Goal: Task Accomplishment & Management: Complete application form

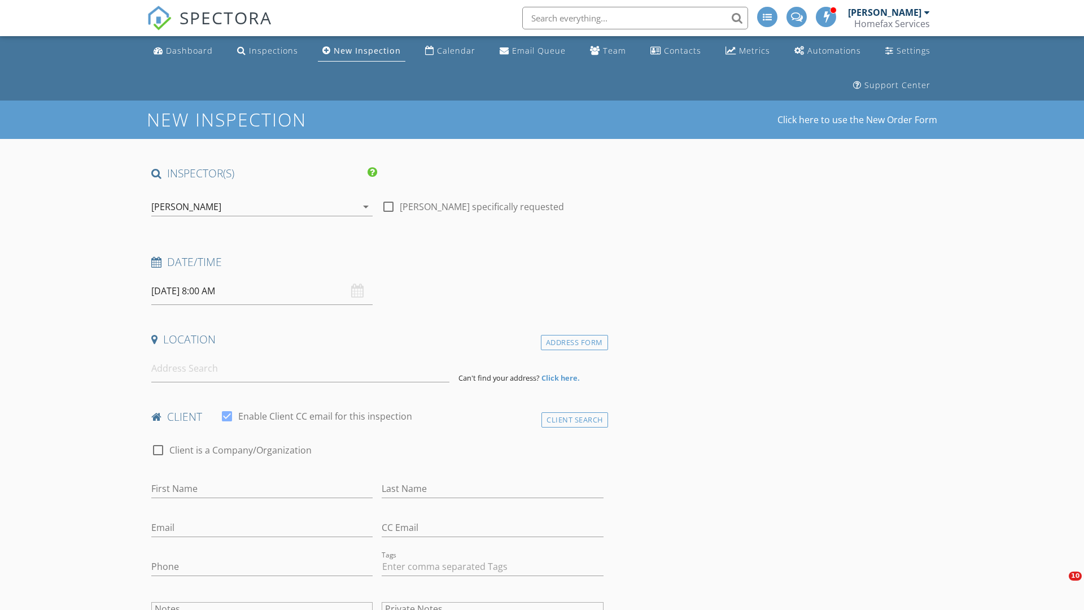
click at [262, 291] on input "[DATE] 8:00 AM" at bounding box center [261, 291] width 221 height 28
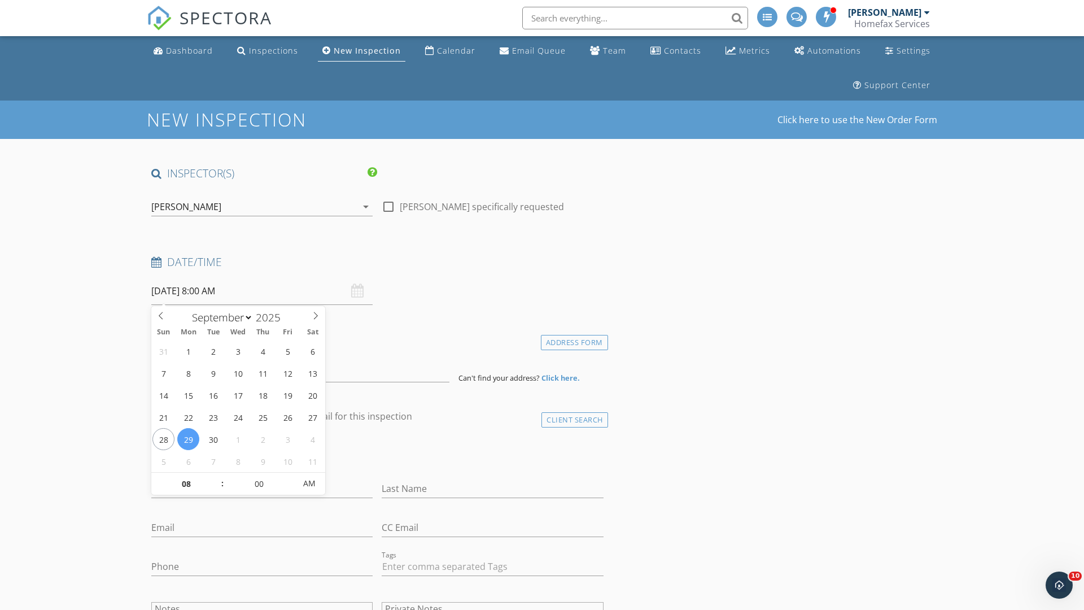
click at [272, 317] on input "2025" at bounding box center [271, 317] width 37 height 15
type input "2025"
click at [186, 483] on input "08" at bounding box center [185, 484] width 69 height 23
click at [259, 483] on input "00" at bounding box center [258, 483] width 69 height 23
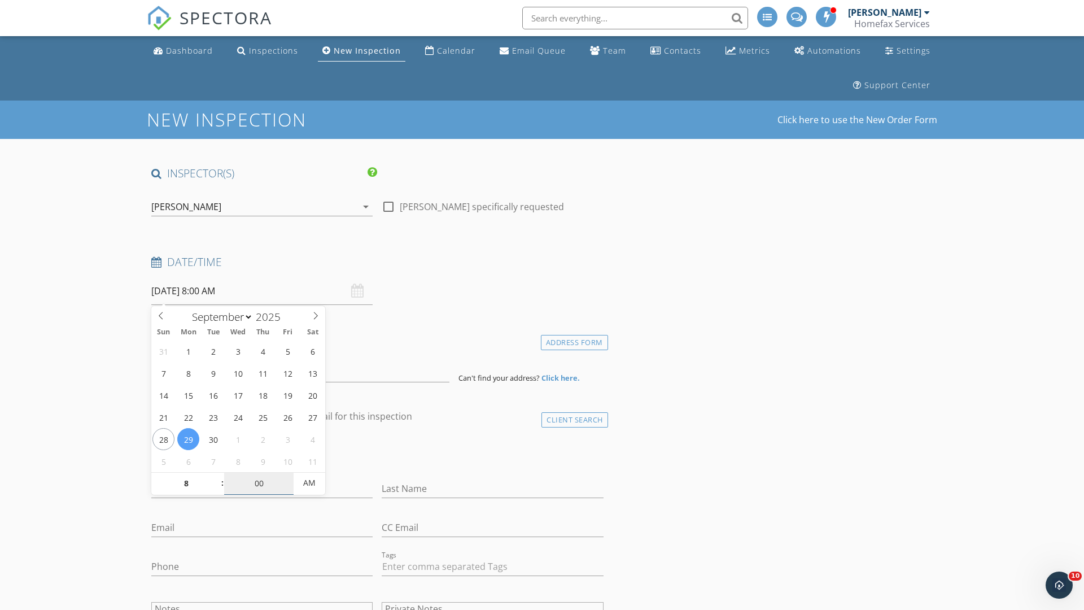
type input "08"
type input "30"
type input "09/29/2025 8:30 AM"
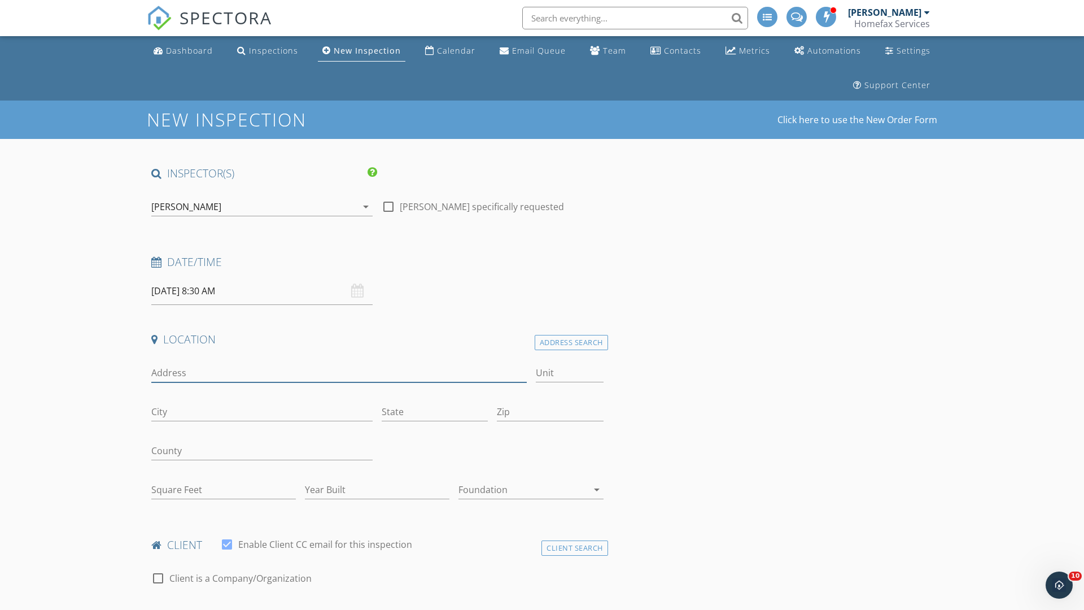
click at [339, 373] on input "Address" at bounding box center [339, 373] width 376 height 19
type input "2650 Zenith Ave N"
click at [569, 373] on input "Unit" at bounding box center [570, 373] width 68 height 19
click at [262, 412] on input "City" at bounding box center [261, 412] width 221 height 19
type input "Robbinsdale"
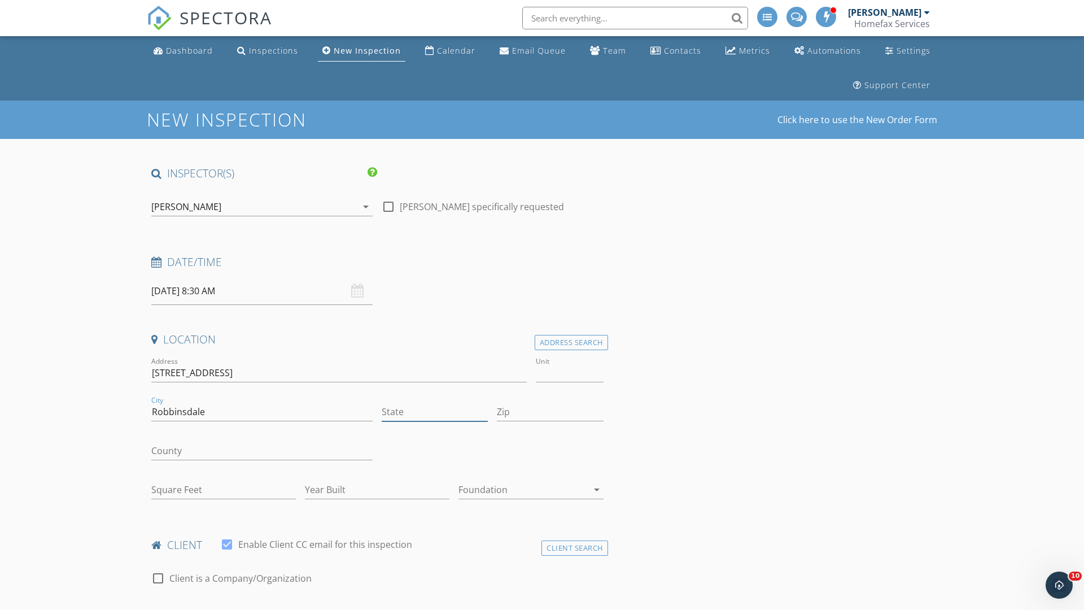
click at [435, 412] on input "State" at bounding box center [435, 412] width 106 height 19
type input "MN"
click at [550, 412] on input "Zip" at bounding box center [550, 412] width 106 height 19
type input "55422"
click at [262, 608] on input "First Name" at bounding box center [261, 617] width 221 height 19
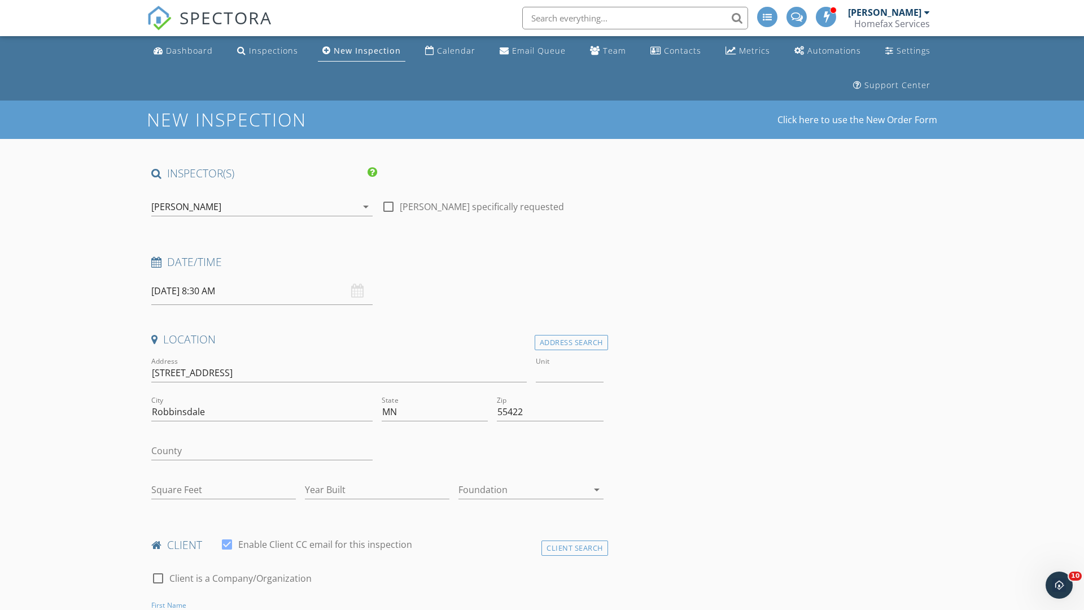
scroll to position [16, 0]
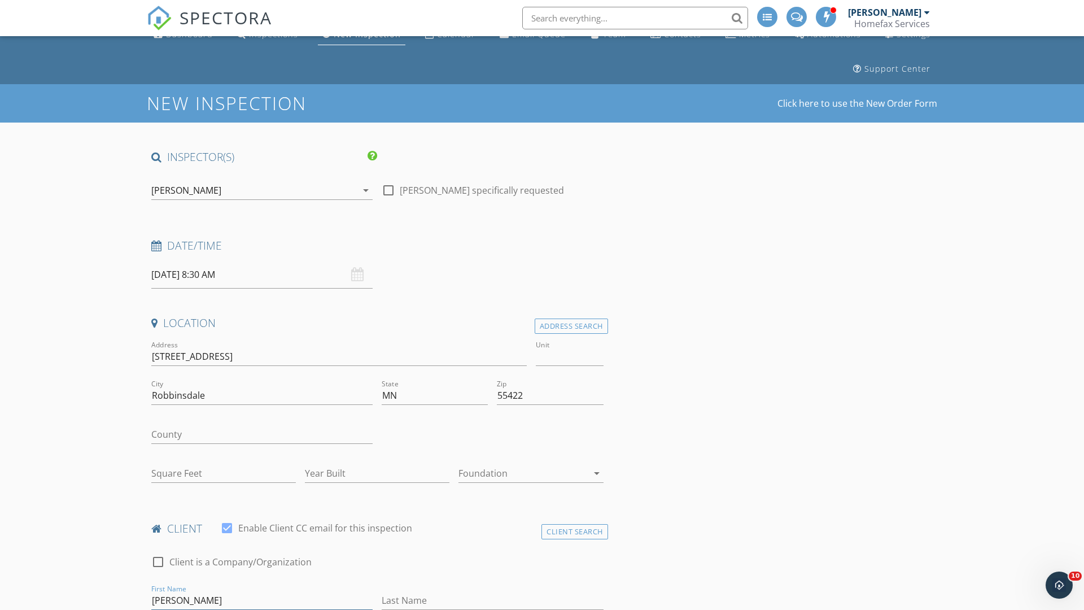
type input "Tara"
click at [493, 600] on input "Last Name" at bounding box center [492, 600] width 221 height 19
type input "and"
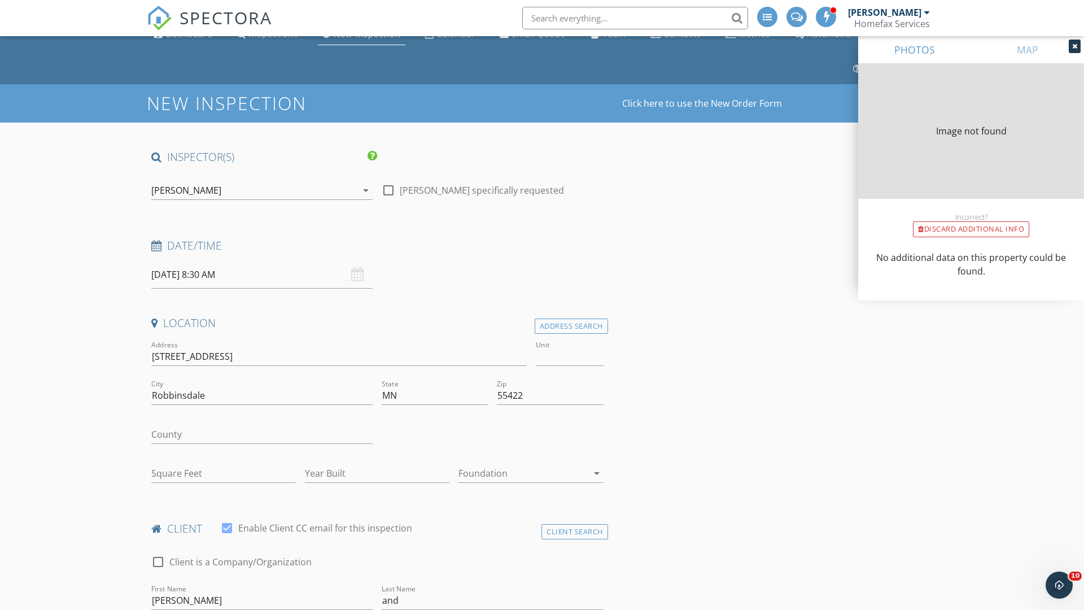
scroll to position [351, 0]
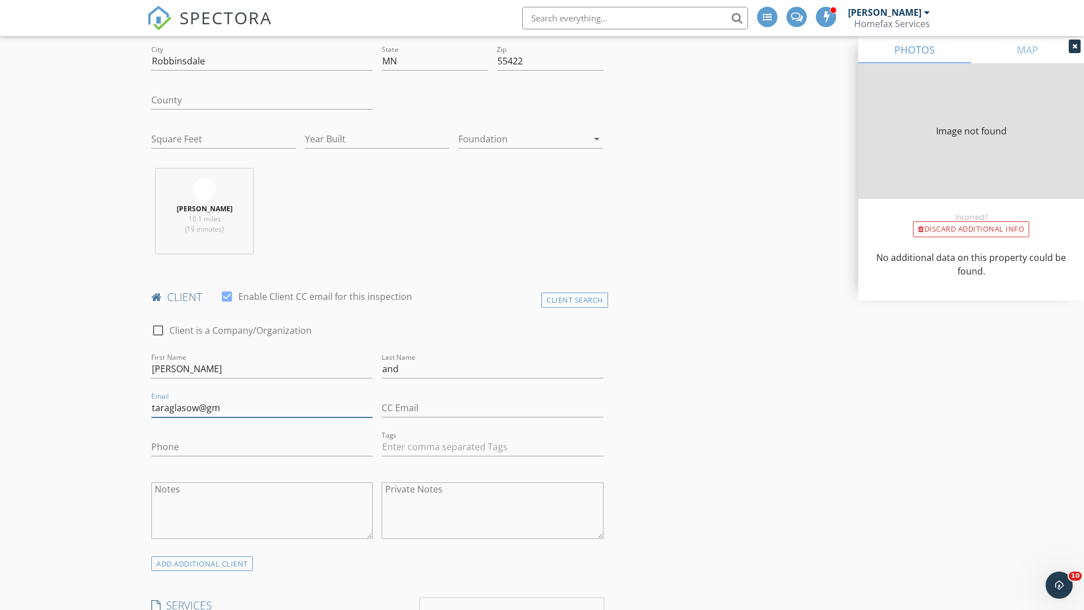
type input "taraglasow@gma"
type input "1278"
type input "1948"
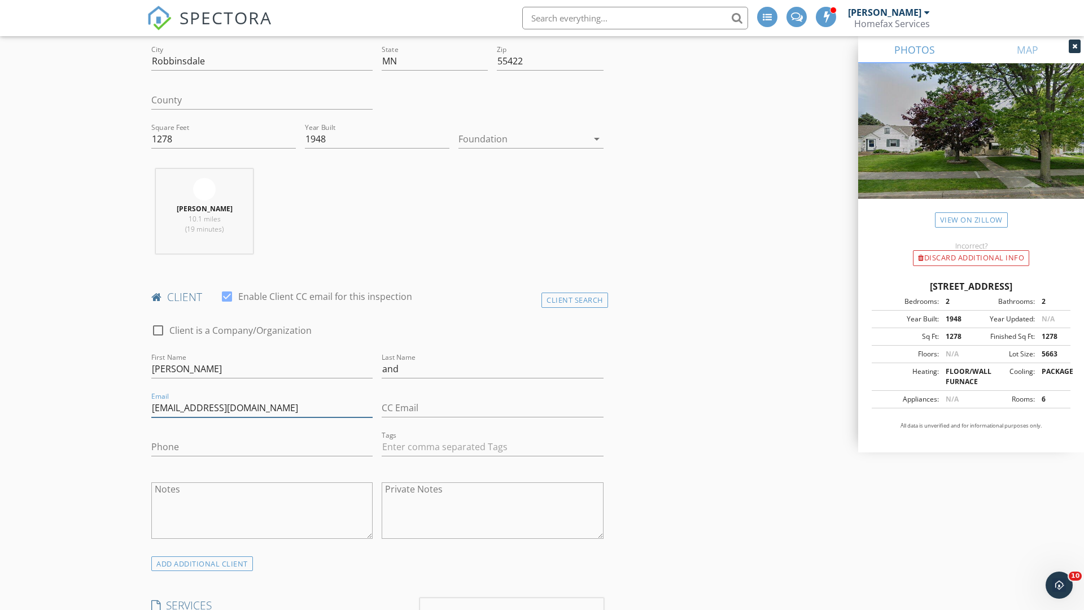
type input "taraglasow@gmail.com"
click at [262, 447] on input "Phone" at bounding box center [261, 447] width 221 height 19
type input "651-343-5940"
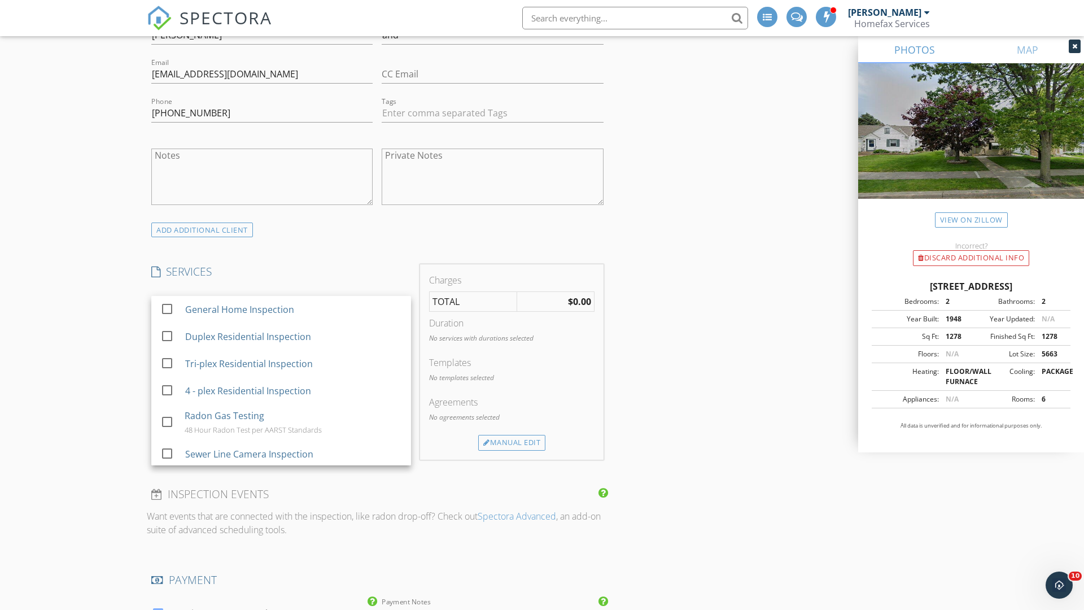
click at [293, 310] on div "General Home Inspection" at bounding box center [293, 309] width 217 height 23
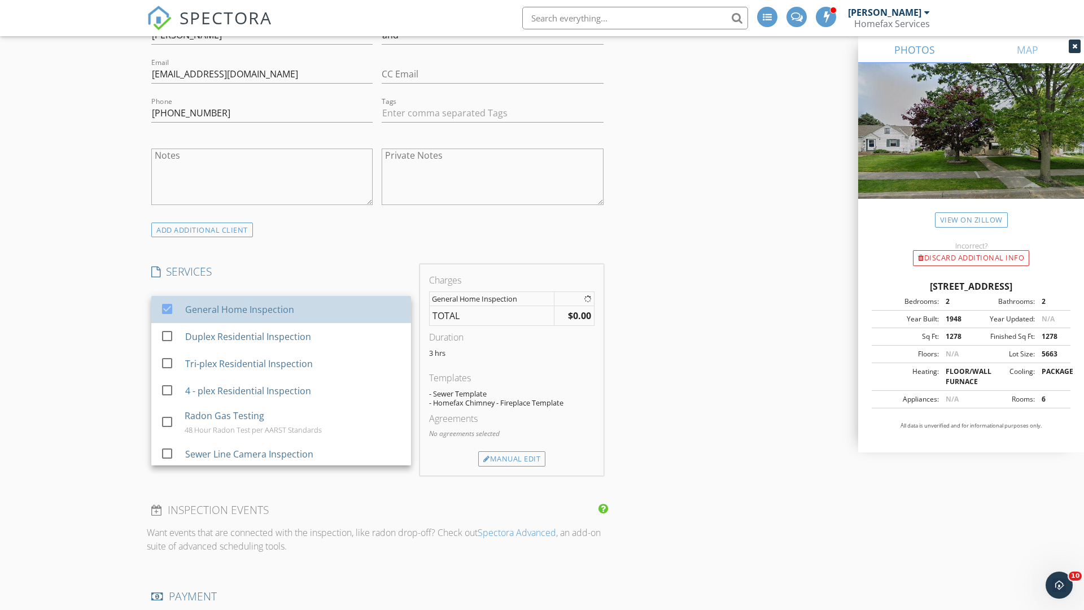
checkbox input "false"
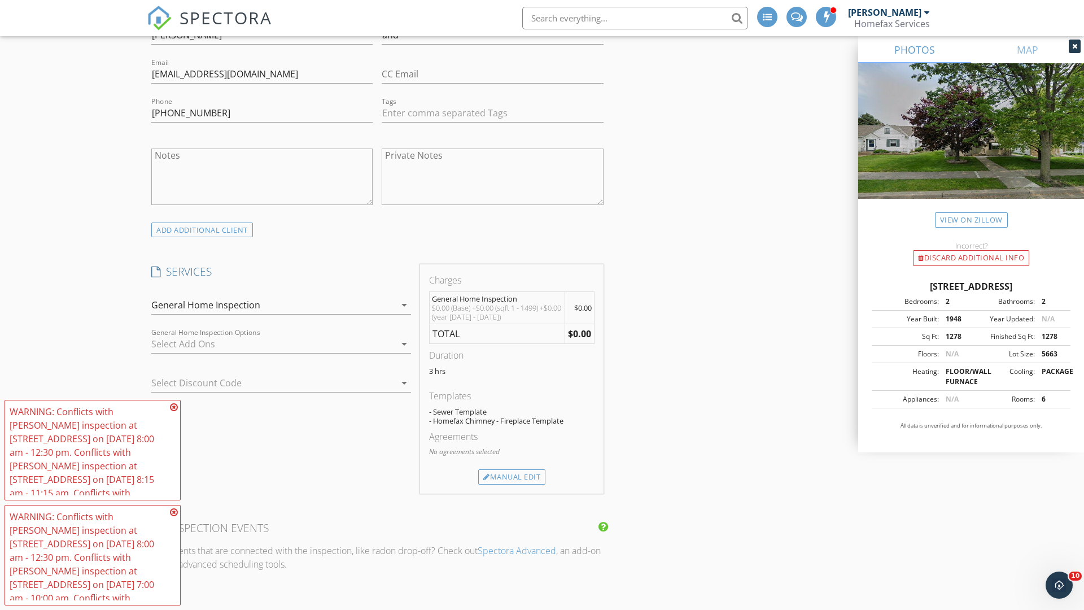
scroll to position [1165, 0]
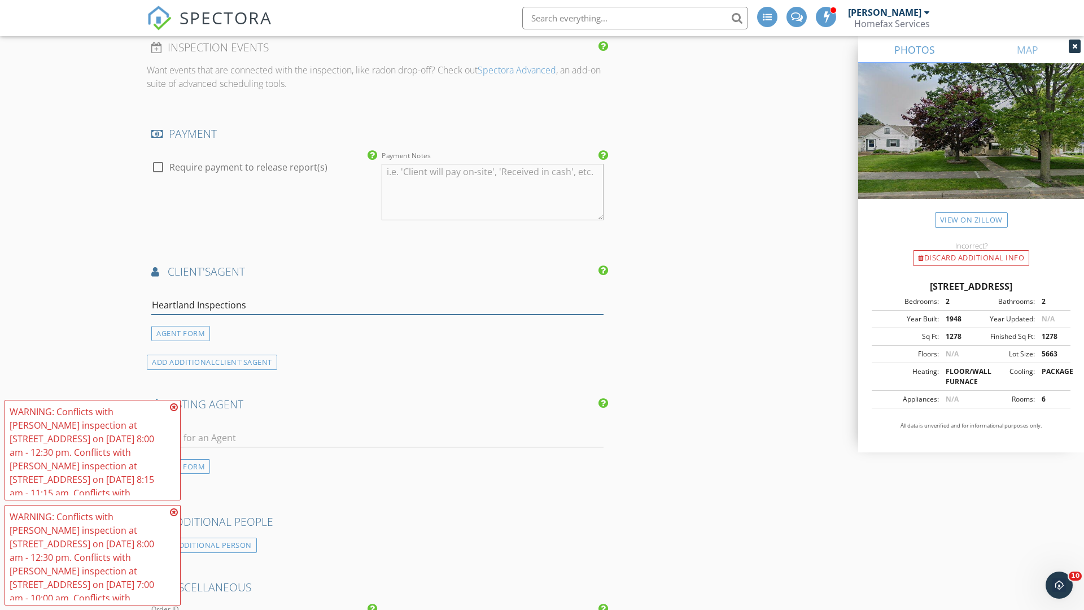
type input "Heartland Inspections*"
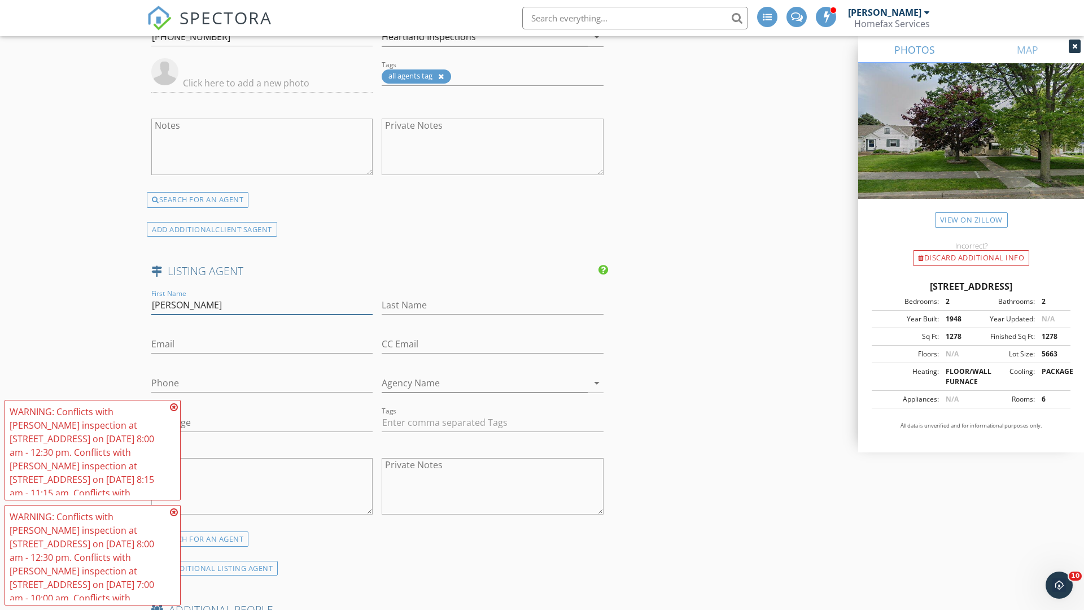
type input "Kerby"
click at [493, 305] on input "text" at bounding box center [492, 305] width 221 height 19
type input "&"
click at [262, 344] on input "text" at bounding box center [261, 344] width 221 height 19
type input "kerby.skurat@kerbyandcristina.com"
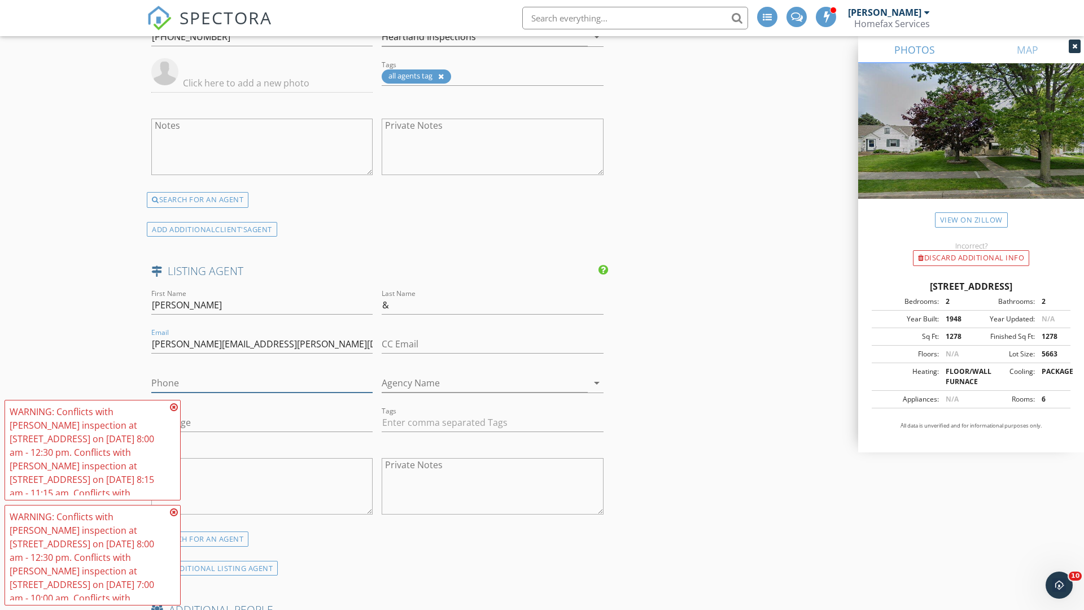
click at [262, 386] on input "text" at bounding box center [261, 383] width 221 height 19
type input "612-442-7255"
